Goal: Navigation & Orientation: Find specific page/section

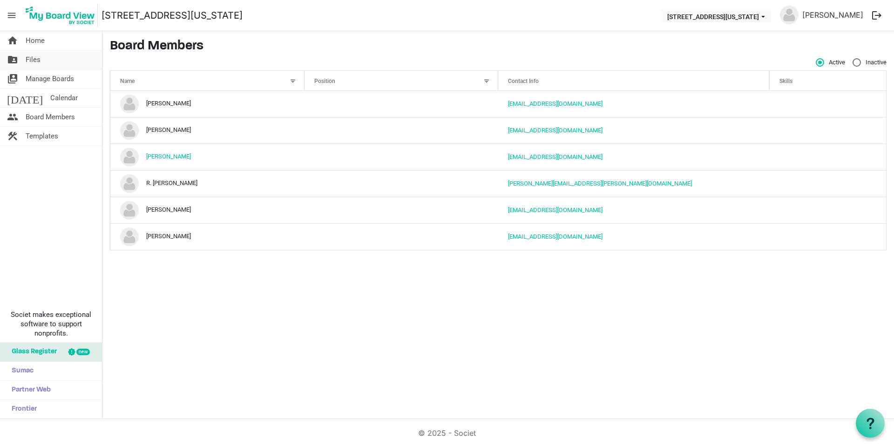
click at [40, 59] on span "Files" at bounding box center [33, 59] width 15 height 19
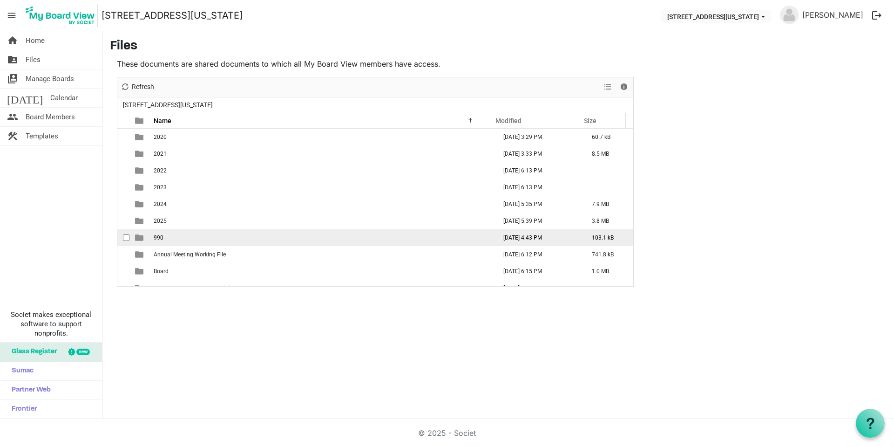
click at [194, 238] on td "990" at bounding box center [322, 237] width 343 height 17
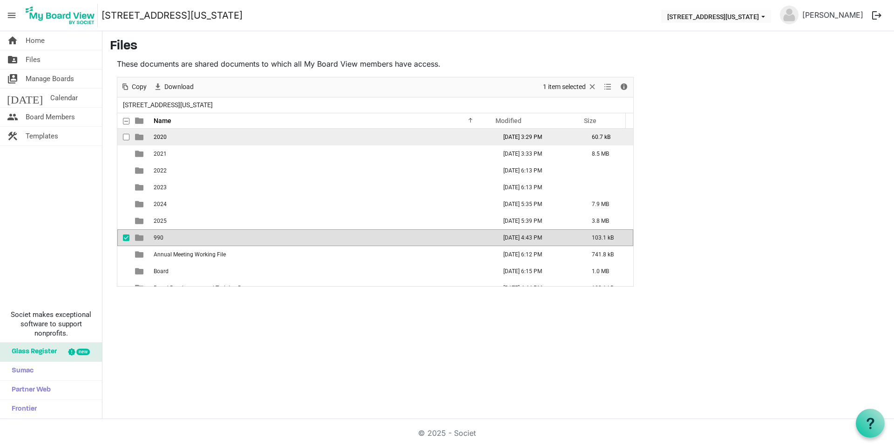
click at [233, 139] on td "2020" at bounding box center [322, 137] width 343 height 17
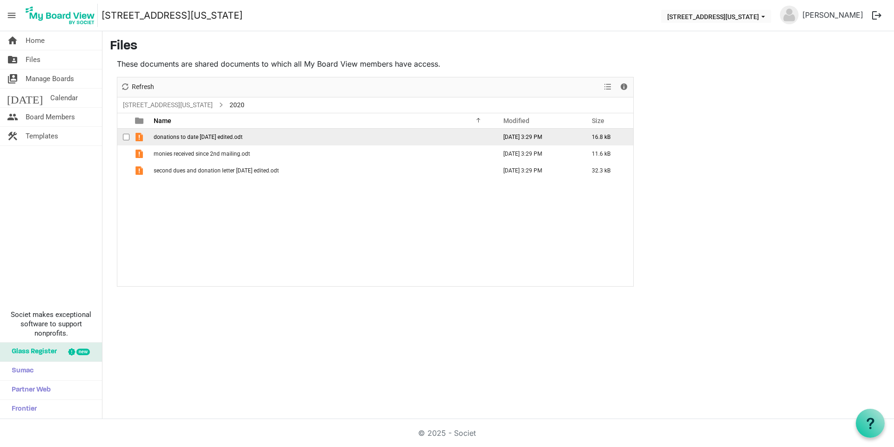
click at [211, 136] on span "donations to date [DATE] edited.odt" at bounding box center [198, 137] width 89 height 7
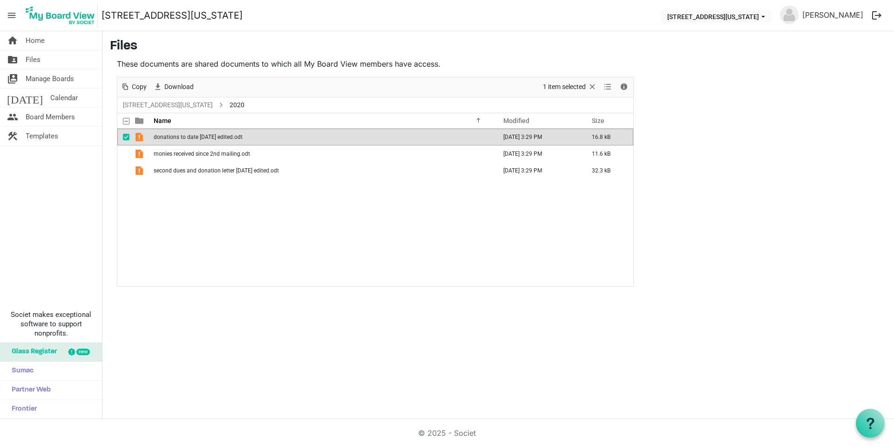
click at [211, 136] on span "donations to date [DATE] edited.odt" at bounding box center [198, 137] width 89 height 7
